Goal: Information Seeking & Learning: Learn about a topic

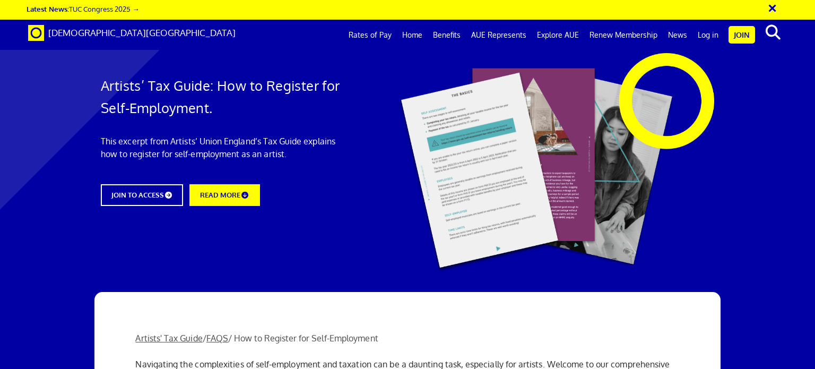
scroll to position [796, 0]
drag, startPoint x: 215, startPoint y: 158, endPoint x: 477, endPoint y: 171, distance: 261.9
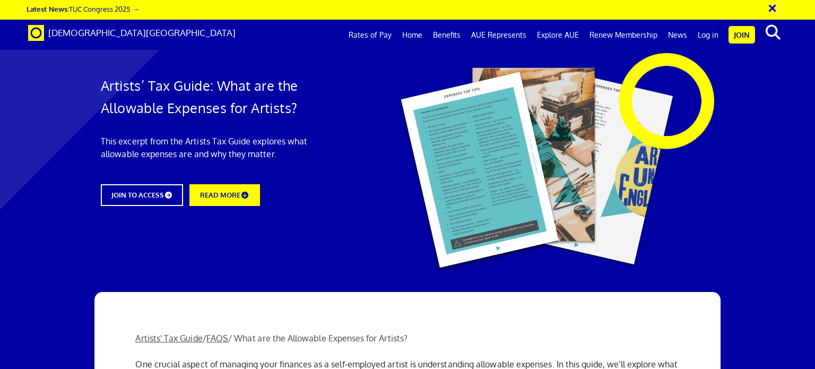
scroll to position [1326, 0]
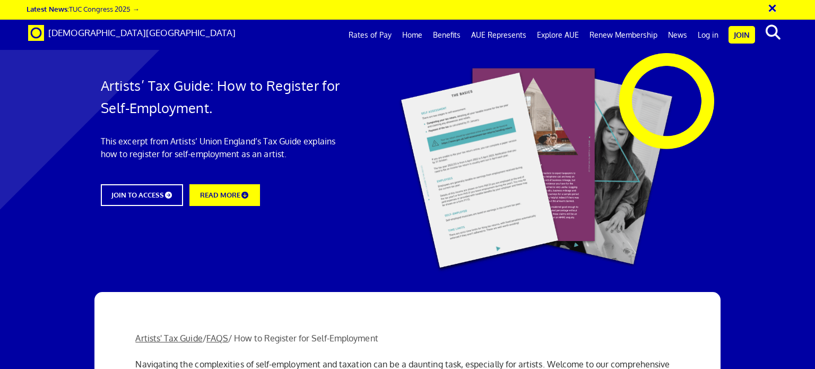
scroll to position [1008, 0]
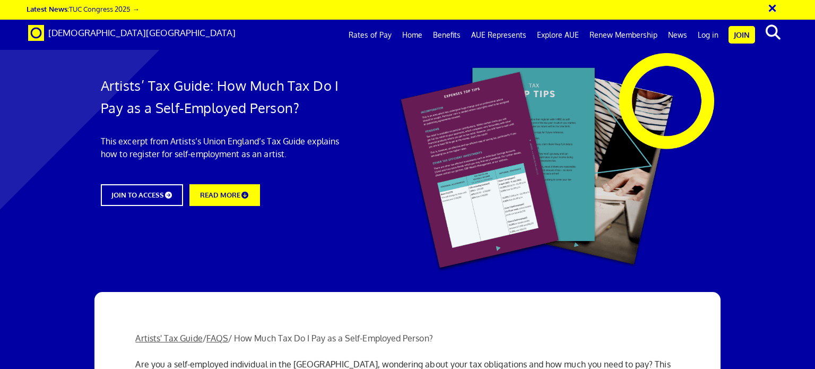
scroll to position [796, 0]
